Goal: Communication & Community: Ask a question

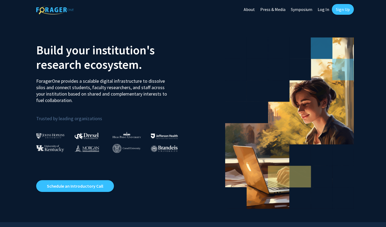
click at [325, 9] on link "Log In" at bounding box center [323, 9] width 17 height 19
select select
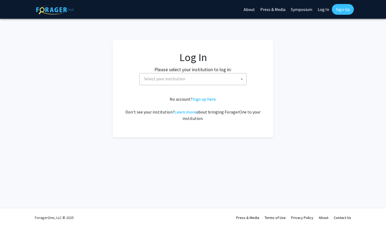
click at [165, 78] on span "Select your institution" at bounding box center [164, 78] width 41 height 5
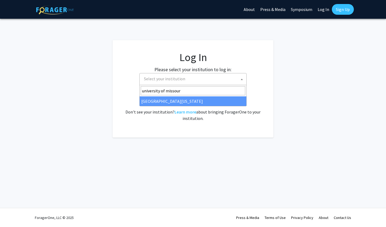
type input "[GEOGRAPHIC_DATA][US_STATE]"
select select "33"
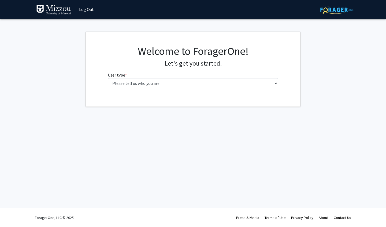
click at [173, 126] on div "Skip navigation Log Out Complete your profile × To continue, you need to make s…" at bounding box center [193, 113] width 386 height 227
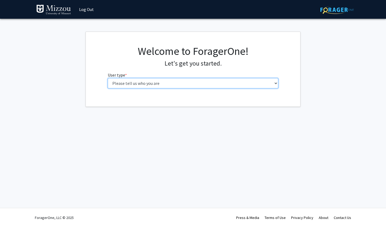
select select "1: undergrad"
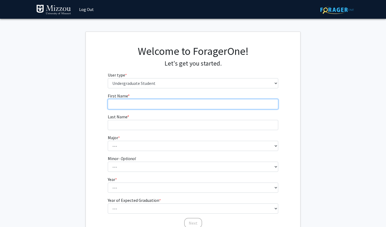
click at [151, 104] on input "First Name * required" at bounding box center [193, 104] width 171 height 10
type input "Allison"
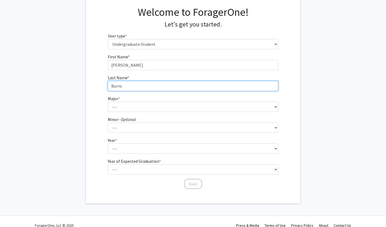
scroll to position [42, 0]
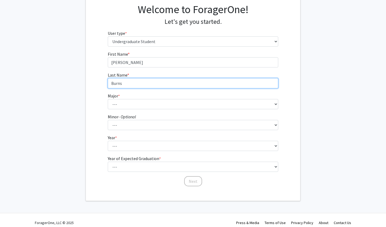
type input "Burns"
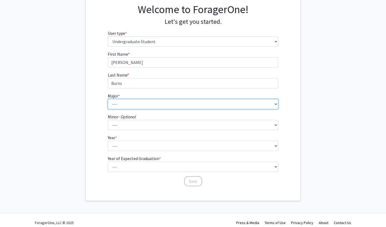
select select "131: 2624"
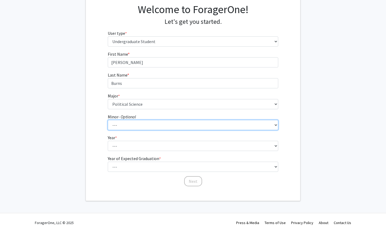
select select "20: 1976"
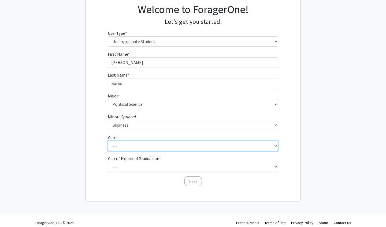
select select "4: senior"
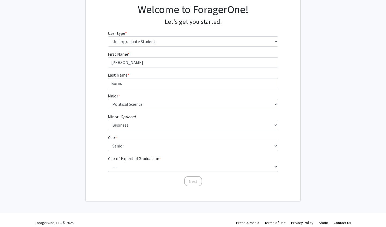
click at [157, 172] on form "First Name * required Allison Last Name * required Burns Major * required --- A…" at bounding box center [193, 116] width 171 height 131
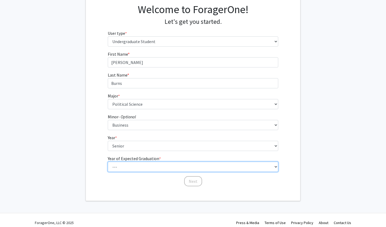
select select "2: 2026"
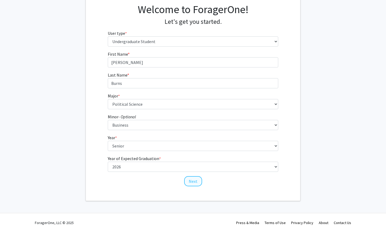
click at [194, 180] on button "Next" at bounding box center [193, 181] width 18 height 10
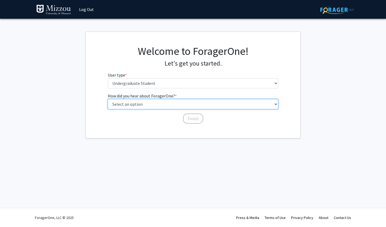
select select "2: faculty_recommendation"
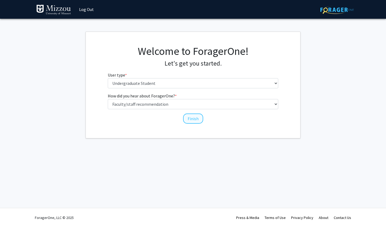
click at [192, 119] on button "Finish" at bounding box center [193, 119] width 20 height 10
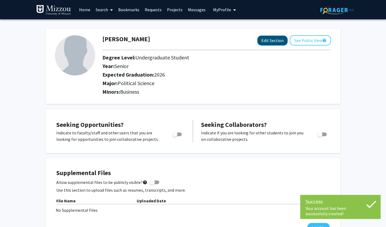
click at [269, 43] on button "Edit Section" at bounding box center [272, 41] width 30 height 10
select select "senior"
select select "2026"
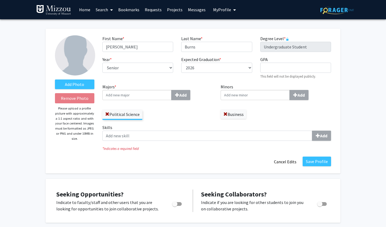
click at [122, 95] on input "Majors * Add" at bounding box center [136, 95] width 69 height 10
type input "Psychology"
click at [131, 108] on div "Psychology" at bounding box center [136, 105] width 62 height 6
click at [131, 100] on input "Psychology" at bounding box center [136, 95] width 69 height 10
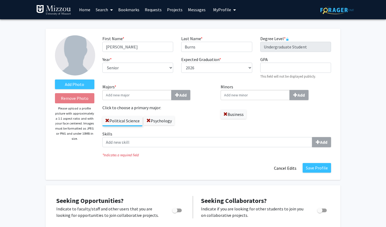
click at [186, 119] on div "Political Science Psychology" at bounding box center [157, 119] width 110 height 16
click at [317, 167] on button "Save Profile" at bounding box center [316, 168] width 28 height 10
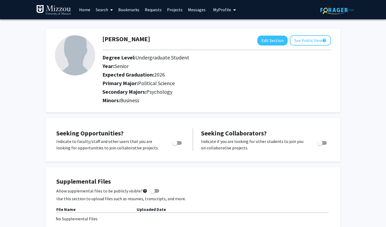
click at [109, 9] on span at bounding box center [110, 10] width 5 height 19
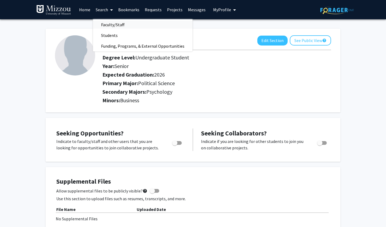
click at [113, 26] on span "Faculty/Staff" at bounding box center [112, 24] width 39 height 11
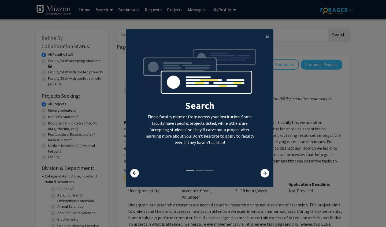
scroll to position [5, 0]
click at [266, 178] on icon at bounding box center [264, 173] width 9 height 9
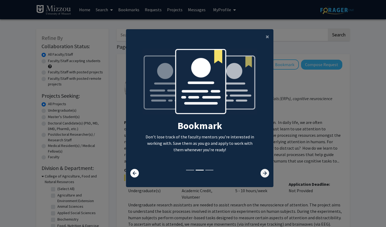
click at [266, 177] on icon at bounding box center [264, 173] width 9 height 9
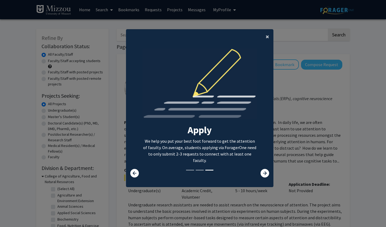
click at [265, 35] on button "×" at bounding box center [267, 36] width 12 height 15
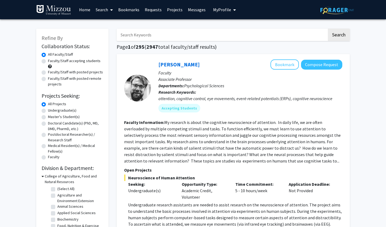
click at [233, 37] on input "Search Keywords" at bounding box center [221, 35] width 210 height 12
paste input "Dr. Ellis-Kalton's"
type input "Dr. Ellis-Kalton"
click at [338, 36] on button "Search" at bounding box center [338, 35] width 22 height 12
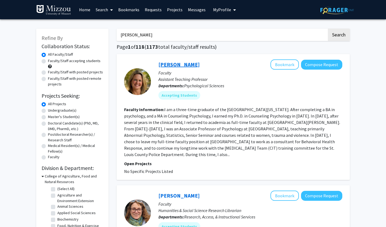
click at [171, 68] on link "Carrie Ellis-Kalton" at bounding box center [178, 64] width 41 height 7
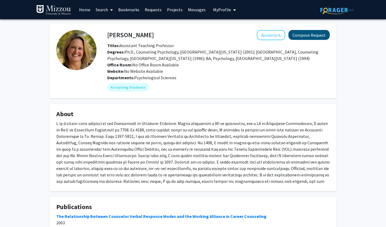
click at [304, 39] on button "Compose Request" at bounding box center [308, 35] width 41 height 10
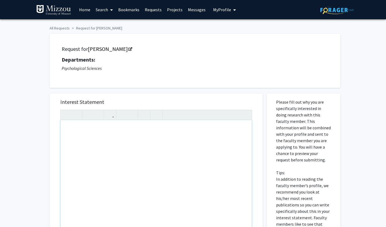
click at [108, 155] on div "Note to users with screen readers: Please press Alt+0 or Option+0 to deactivate…" at bounding box center [156, 181] width 191 height 123
click at [188, 150] on div "Note to users with screen readers: Please press Alt+0 or Option+0 to deactivate…" at bounding box center [156, 181] width 191 height 123
type textarea "P"
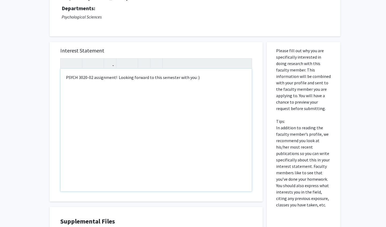
scroll to position [51, 0]
click at [200, 78] on div "PSYCH 3020-02 assignment! Looking forward to this semester with you :)" at bounding box center [156, 130] width 191 height 123
drag, startPoint x: 205, startPoint y: 79, endPoint x: 116, endPoint y: 77, distance: 88.9
click at [116, 77] on div "PSYCH 3020-02 assignment! Looking forward to this semester with you :)" at bounding box center [156, 130] width 191 height 123
type textarea "PSYCH 3020-02 assignment!&nbsp;"
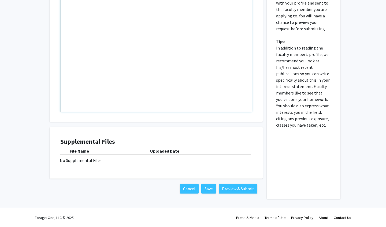
scroll to position [132, 0]
click at [239, 191] on button "Preview & Submit" at bounding box center [237, 189] width 39 height 10
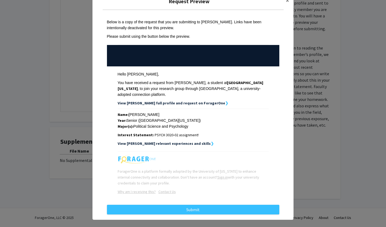
scroll to position [14, 0]
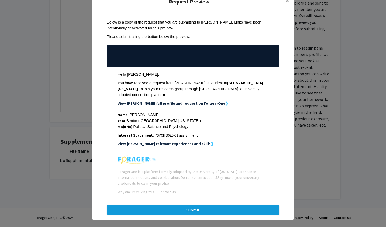
click at [166, 205] on button "Submit" at bounding box center [193, 210] width 172 height 10
